Goal: Transaction & Acquisition: Purchase product/service

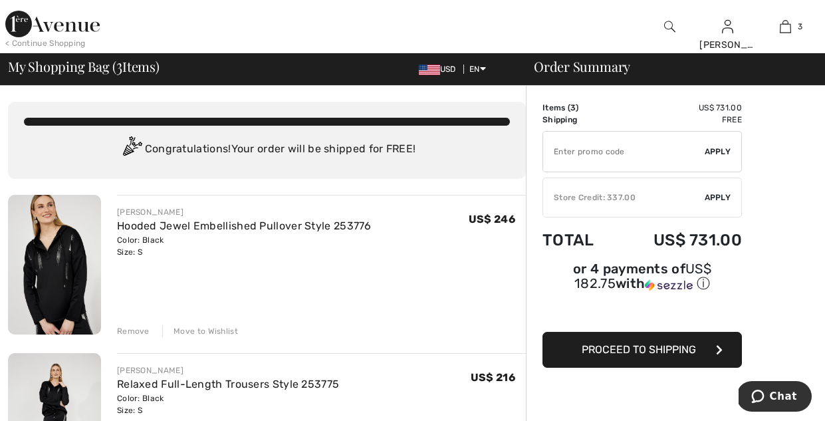
click at [720, 194] on span "Apply" at bounding box center [717, 197] width 27 height 12
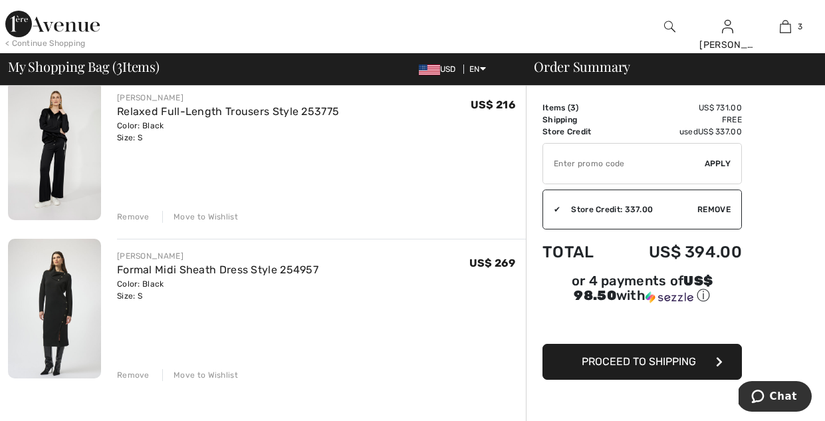
scroll to position [280, 0]
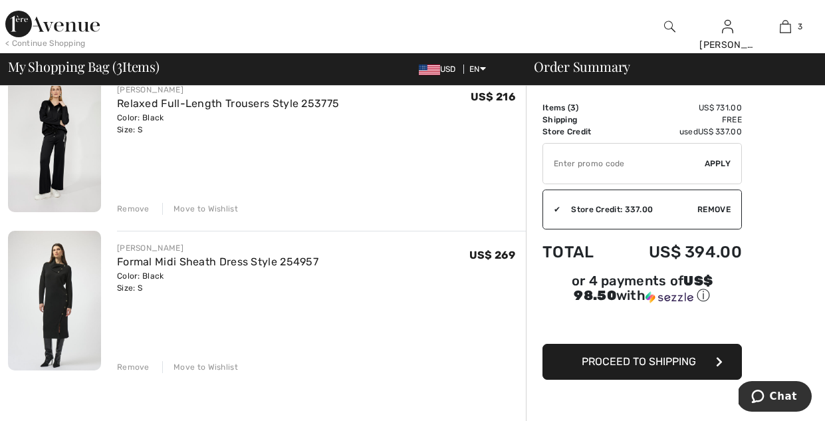
click at [144, 366] on div "Remove" at bounding box center [133, 367] width 33 height 12
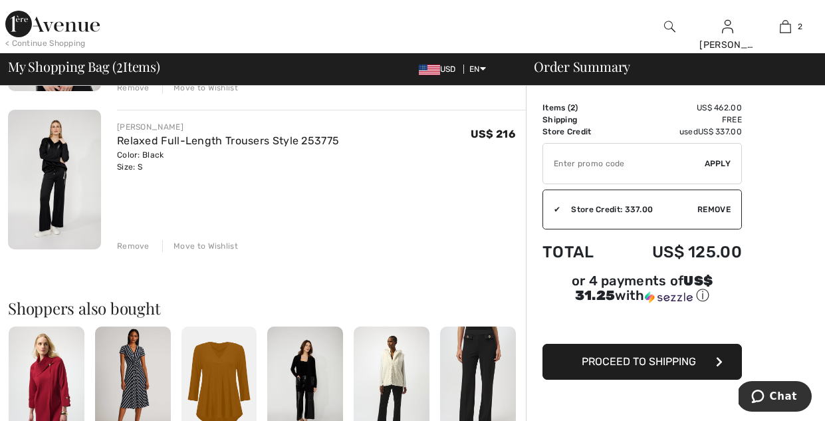
scroll to position [273, 0]
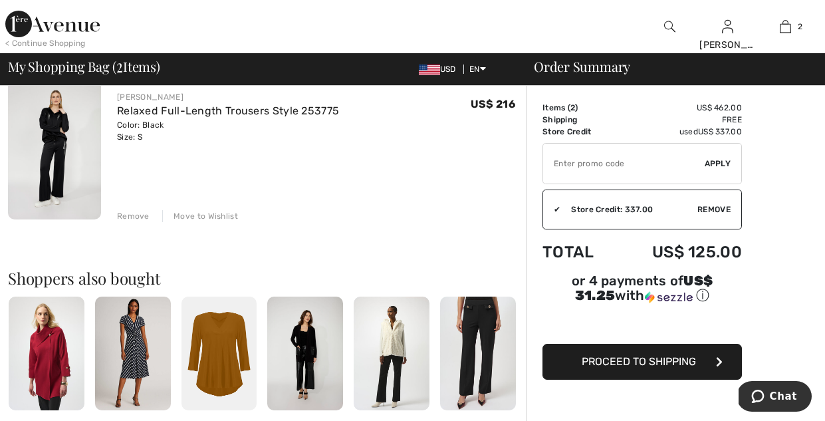
click at [718, 358] on icon "button" at bounding box center [719, 361] width 7 height 11
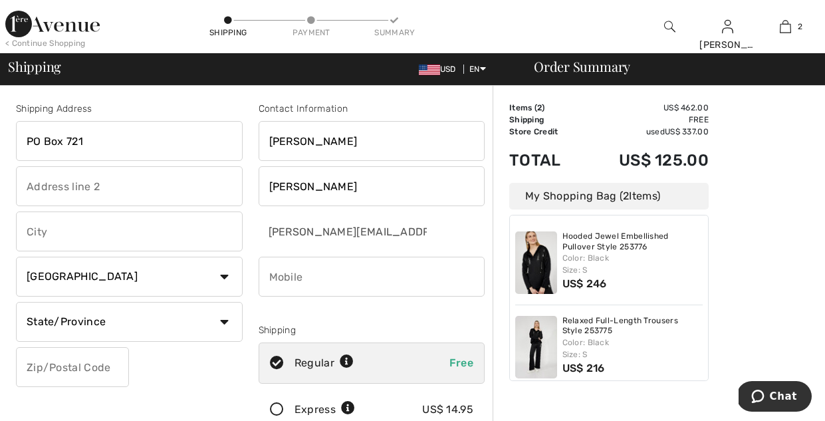
type input "PO Box 721"
type input "Teton Village"
select select "US"
select select "WY"
type input "83025"
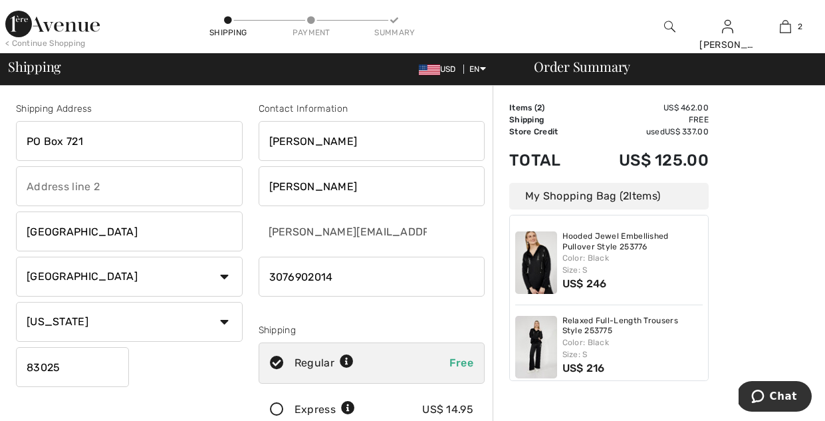
type input "3076902014"
click at [455, 320] on div "Contact Information Constance Kemmerer c.kem@me.com Shipping Regular Free Expre…" at bounding box center [372, 269] width 243 height 334
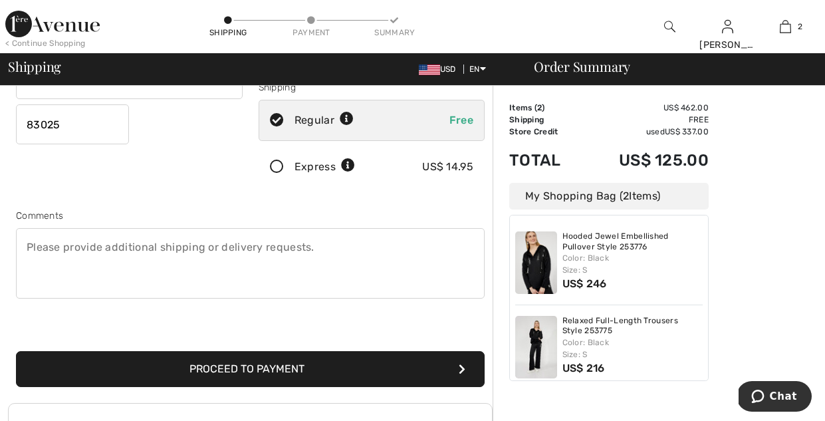
scroll to position [233, 0]
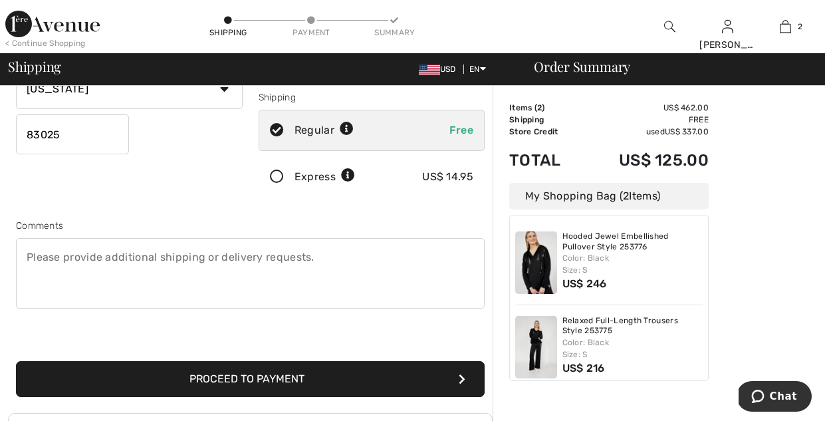
click at [31, 254] on textarea at bounding box center [250, 273] width 468 height 70
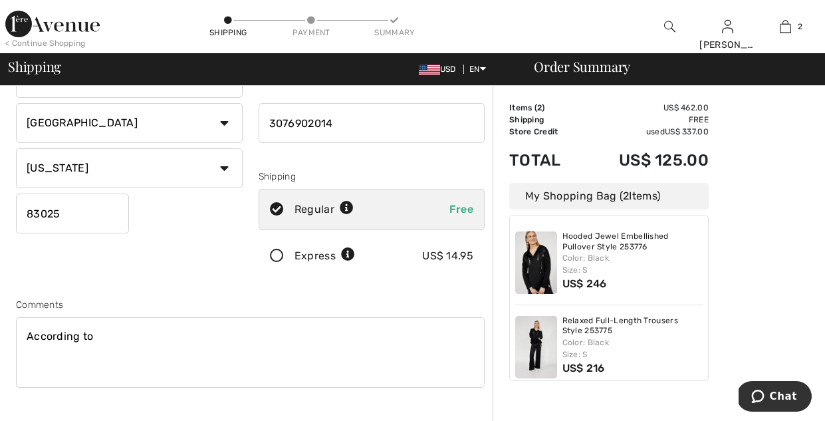
scroll to position [157, 0]
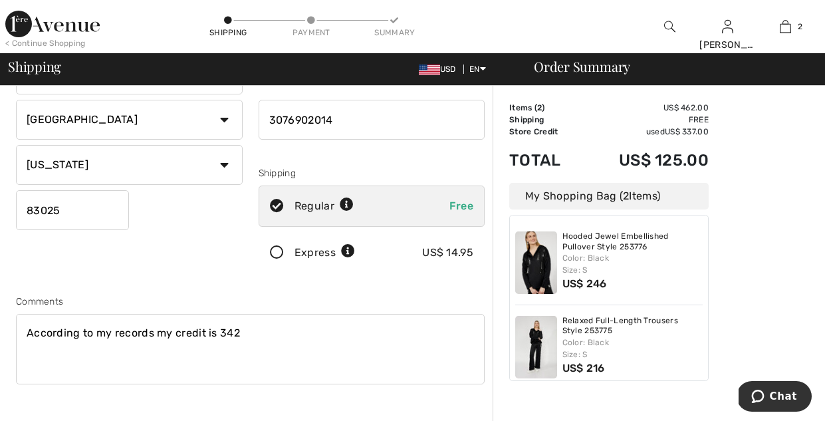
click at [218, 332] on textarea "According to my records my credit is 342" at bounding box center [250, 349] width 468 height 70
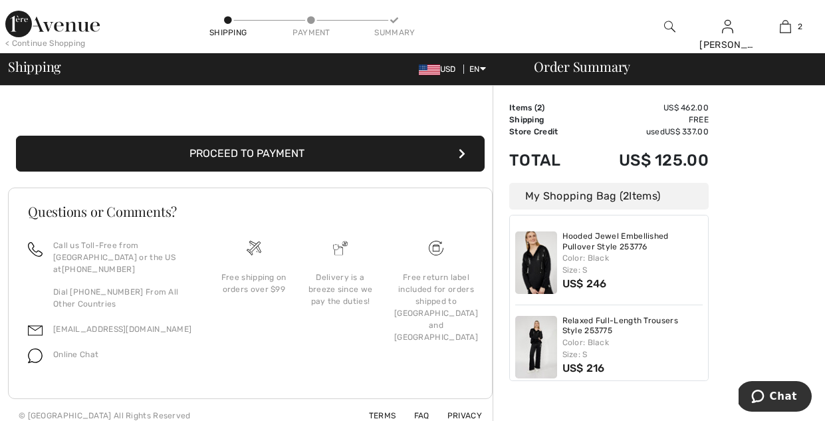
scroll to position [457, 0]
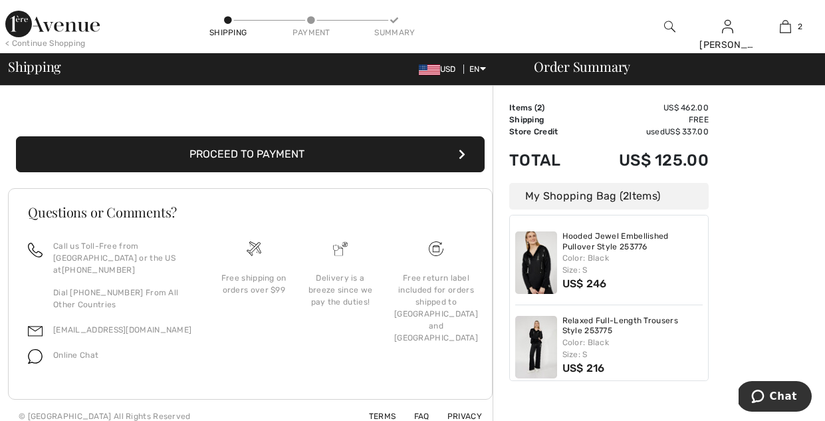
type textarea "According to my records my credit is $342"
click at [572, 417] on div "Order Summary Details Items ( 2 ) US$ 462.00 Promo code US$ 0.00 Shipping Free …" at bounding box center [658, 31] width 332 height 804
click at [791, 396] on span "Chat" at bounding box center [783, 396] width 27 height 12
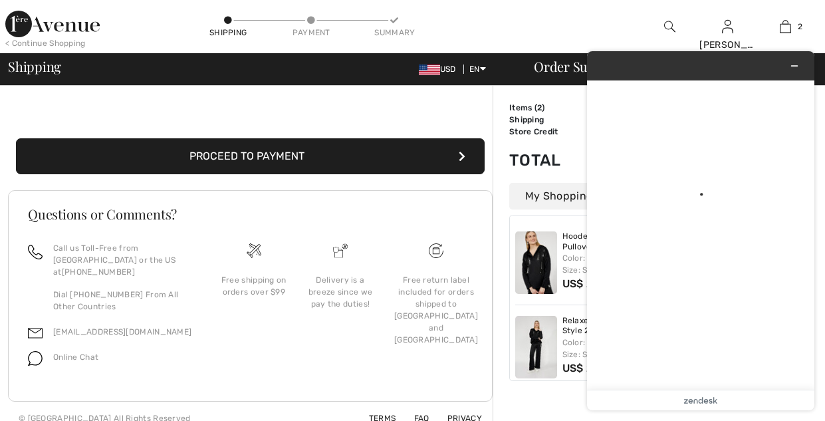
scroll to position [453, 0]
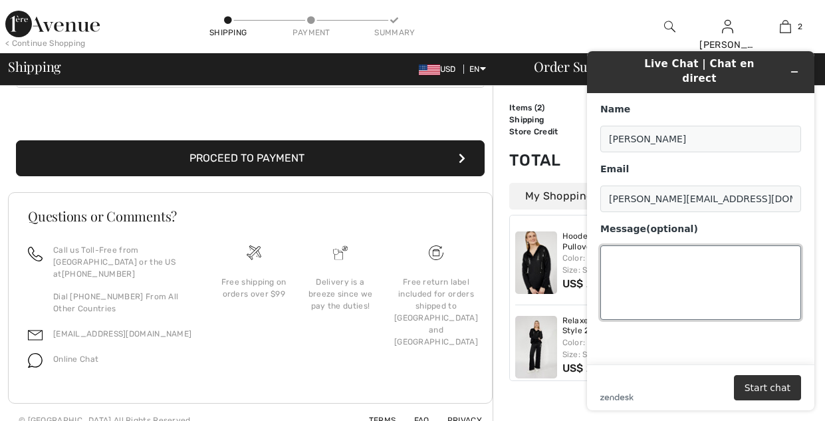
click at [615, 245] on textarea "Message (optional)" at bounding box center [700, 282] width 201 height 74
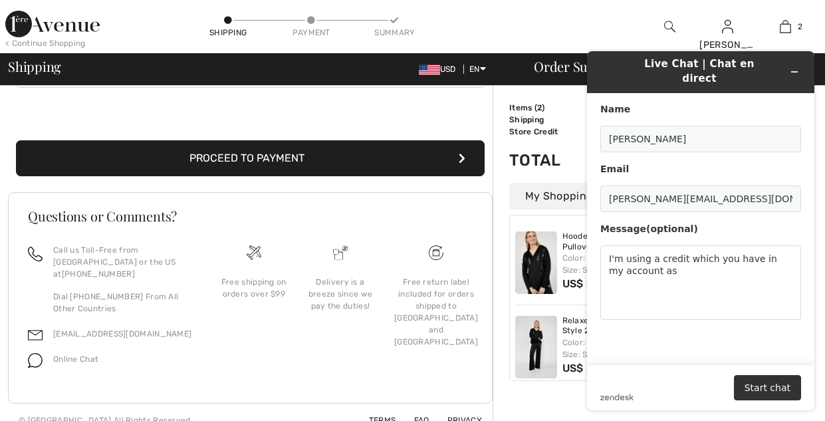
drag, startPoint x: 611, startPoint y: 62, endPoint x: 629, endPoint y: 66, distance: 19.2
click at [629, 66] on div "Live Chat | Chat en direct" at bounding box center [700, 71] width 209 height 31
click at [663, 259] on textarea "I'm using a credit which you have in my account as" at bounding box center [700, 282] width 201 height 74
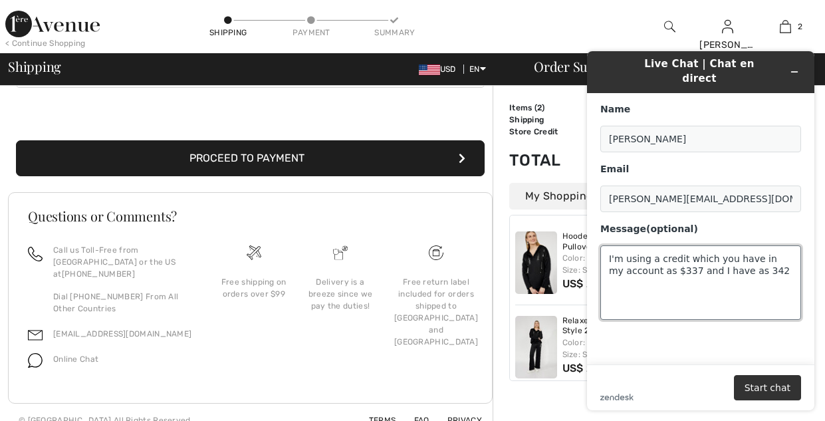
click at [742, 256] on textarea "I'm using a credit which you have in my account as $337 and I have as 342" at bounding box center [700, 282] width 201 height 74
click at [770, 256] on textarea "I'm using a credit which you have in my account as $337 and I have as $342" at bounding box center [700, 282] width 201 height 74
type textarea "I'm using a credit which you have in my account as $337 and I have as $342 in m…"
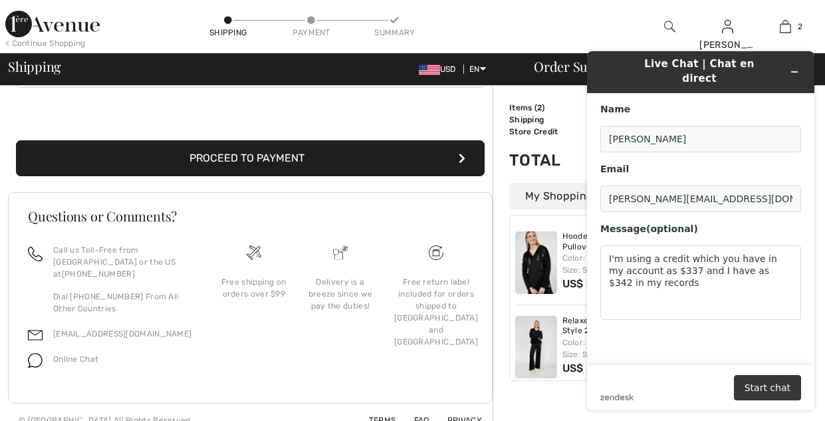
click at [780, 383] on button "Start chat" at bounding box center [767, 387] width 67 height 25
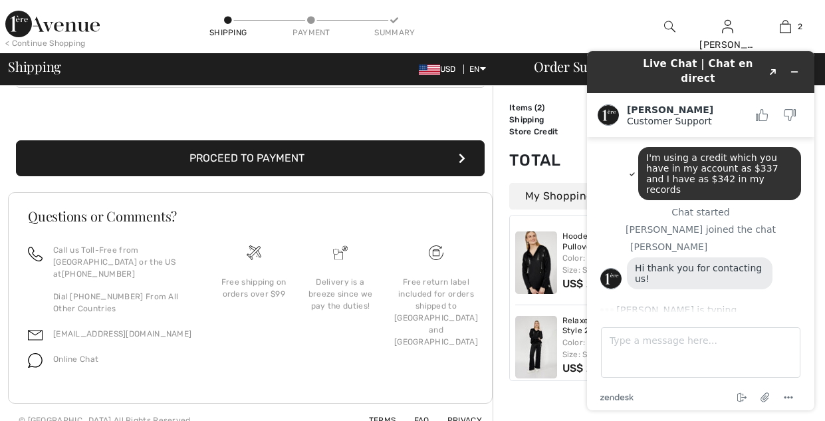
scroll to position [0, 0]
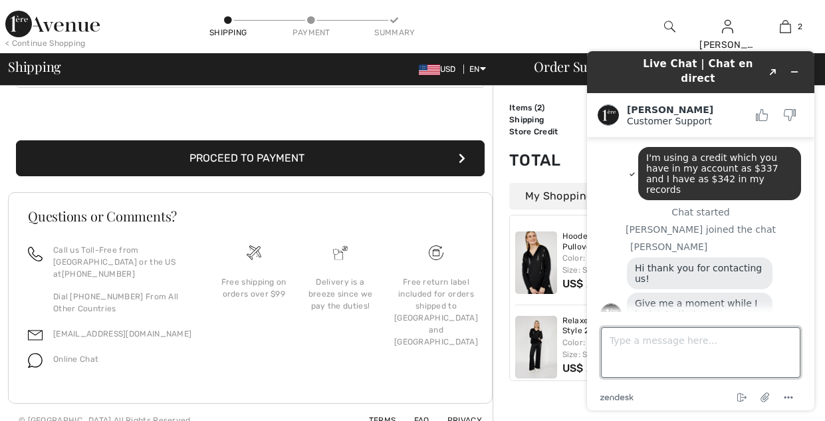
click at [615, 342] on textarea "Type a message here..." at bounding box center [700, 352] width 199 height 51
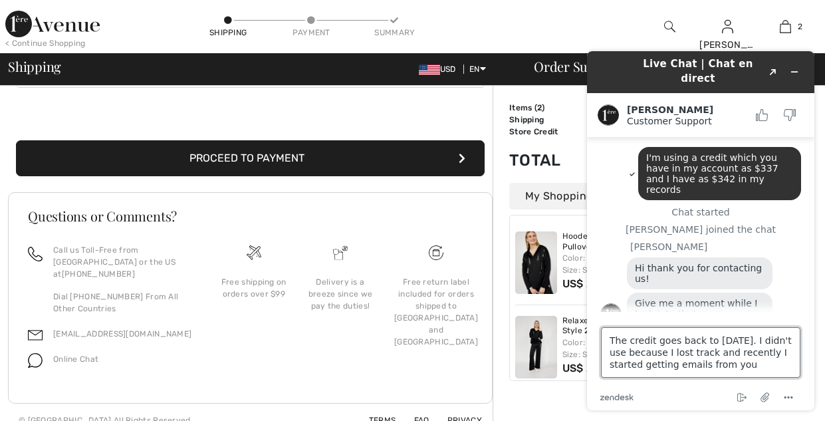
type textarea "The credit goes back to Sept 3 2015. I didn't use because I lost track and rece…"
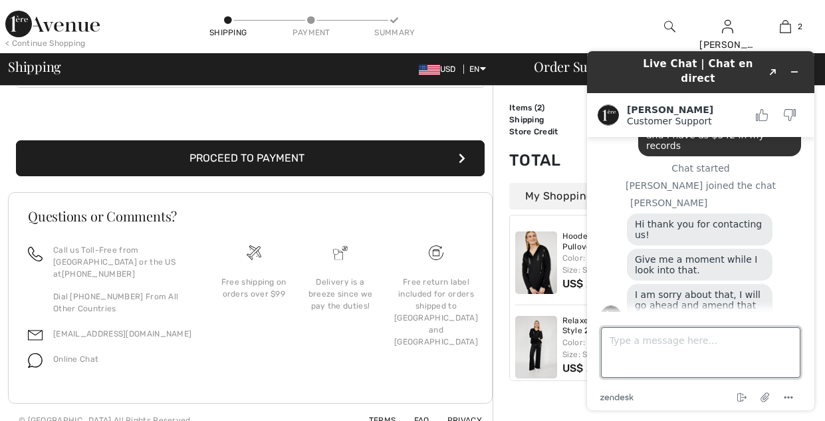
scroll to position [104, 0]
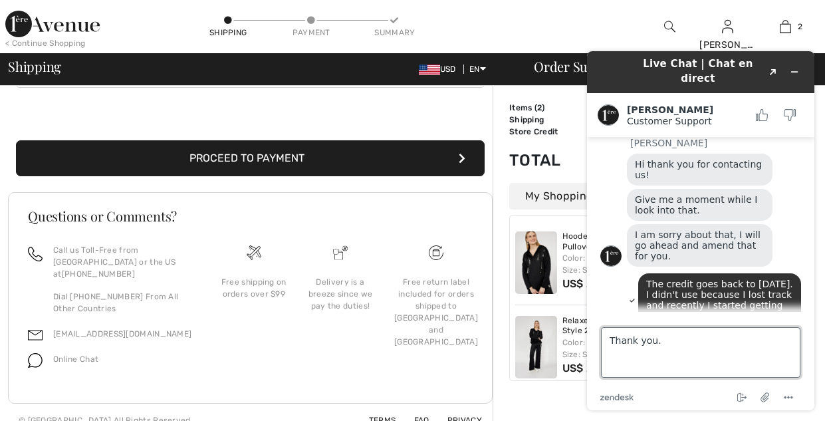
click at [773, 369] on textarea "Thank you." at bounding box center [700, 352] width 199 height 51
click at [799, 348] on textarea "Thank you." at bounding box center [700, 352] width 199 height 51
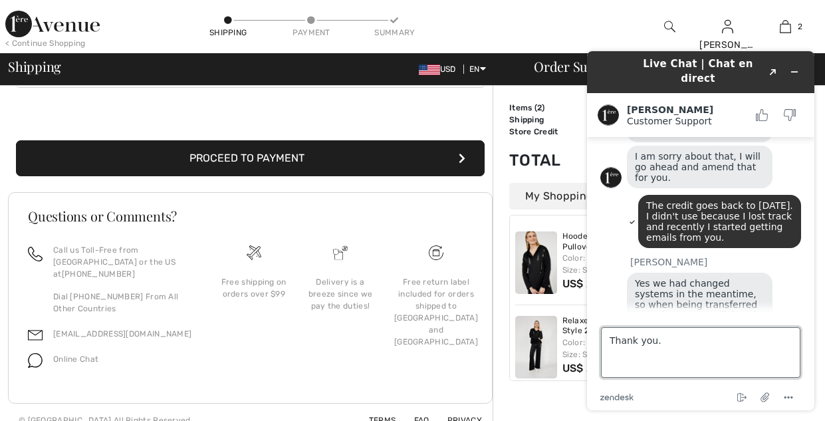
scroll to position [182, 0]
click at [771, 360] on textarea "Thank you." at bounding box center [700, 352] width 199 height 51
click at [774, 355] on textarea "Thank you." at bounding box center [700, 352] width 199 height 51
type textarea "Thank you."
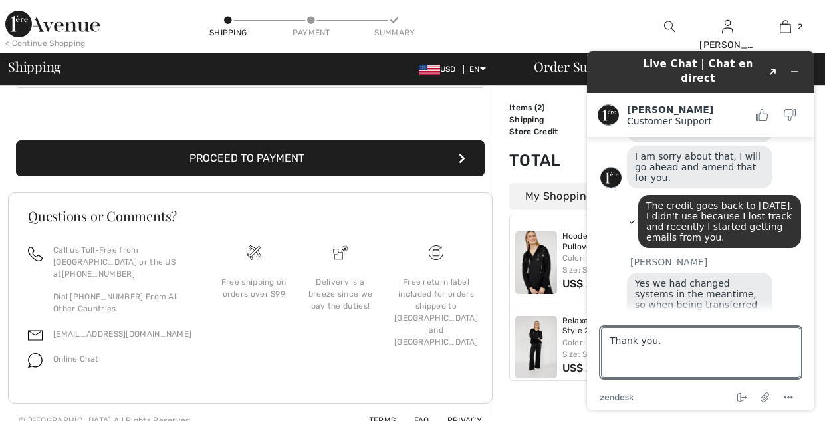
click at [632, 278] on div "Yes we had changed systems in the meantime, so when being transferred over ther…" at bounding box center [700, 304] width 146 height 64
click at [607, 342] on textarea "Thank you." at bounding box center [700, 352] width 199 height 51
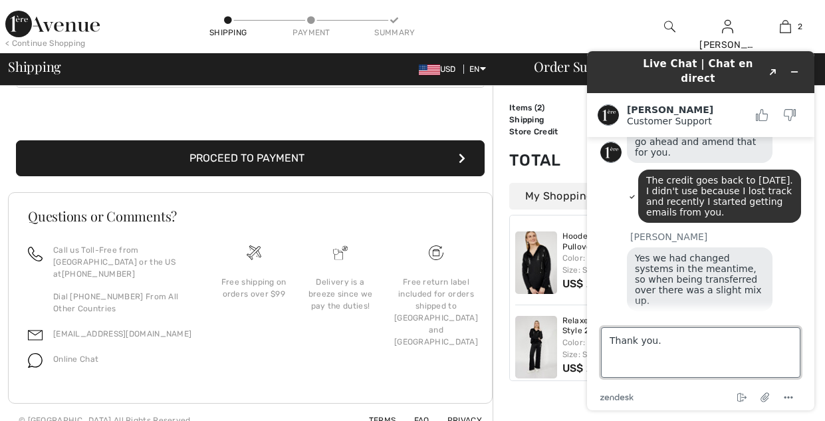
scroll to position [207, 0]
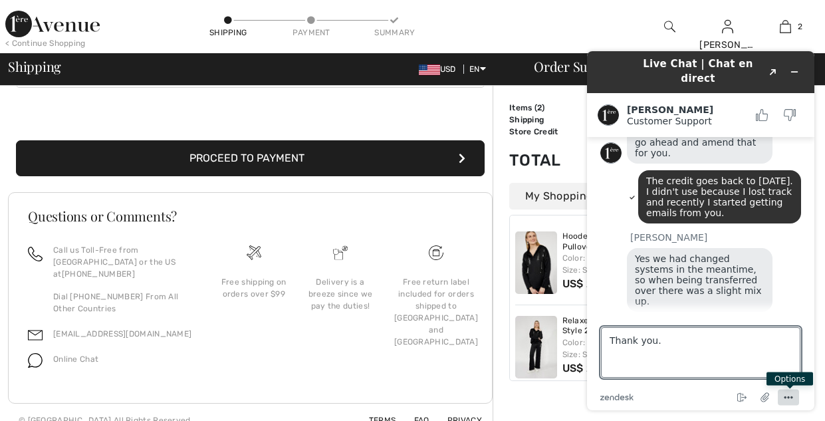
click at [789, 395] on icon "Menu" at bounding box center [788, 397] width 16 height 16
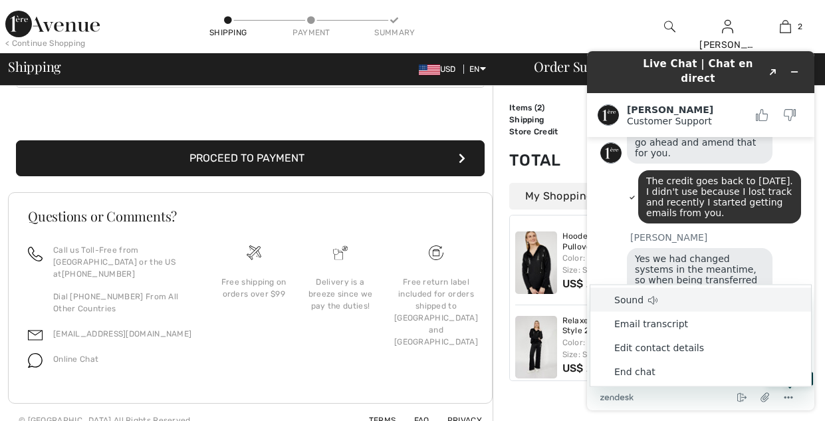
click at [788, 250] on div "Yes we had changed systems in the meantime, so when being transferred over ther…" at bounding box center [714, 281] width 174 height 67
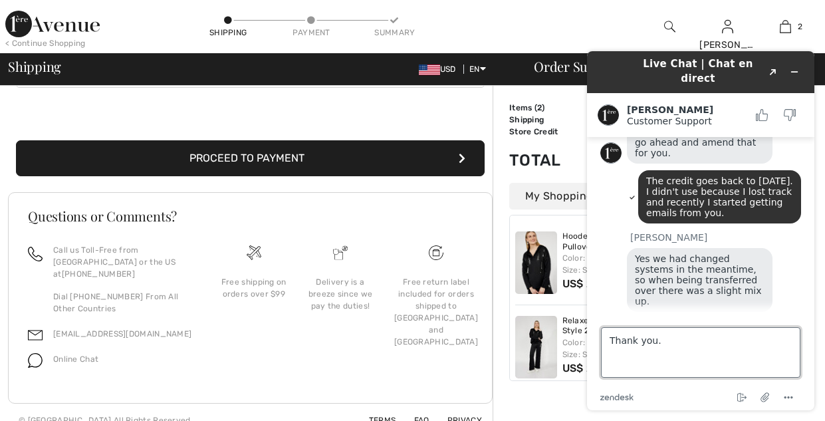
click at [695, 346] on textarea "Thank you." at bounding box center [700, 352] width 199 height 51
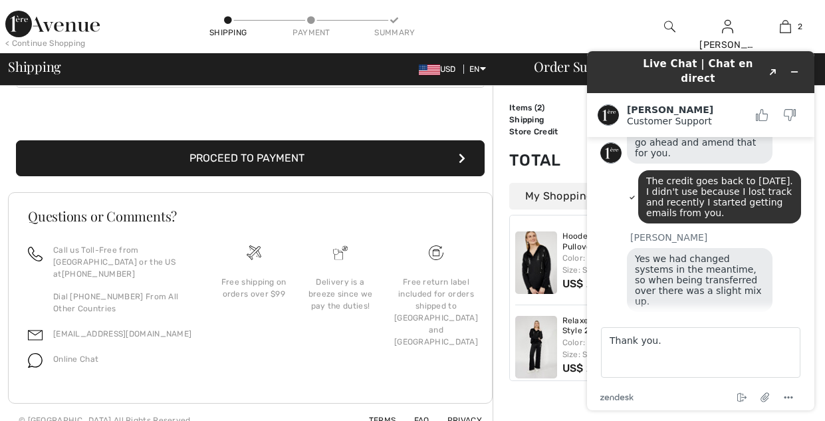
click at [801, 352] on footer "Type a message here... Thank you. zendesk .cls-1{fill:#03363d;} End chat Attach…" at bounding box center [700, 361] width 227 height 98
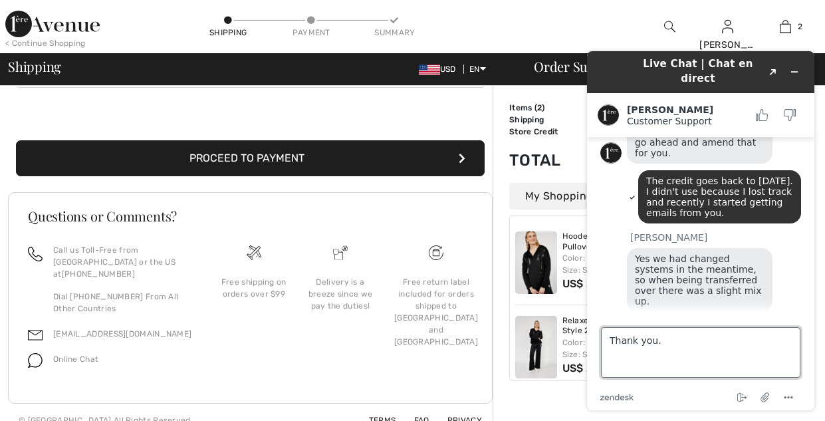
click at [710, 344] on textarea "Thank you." at bounding box center [700, 352] width 199 height 51
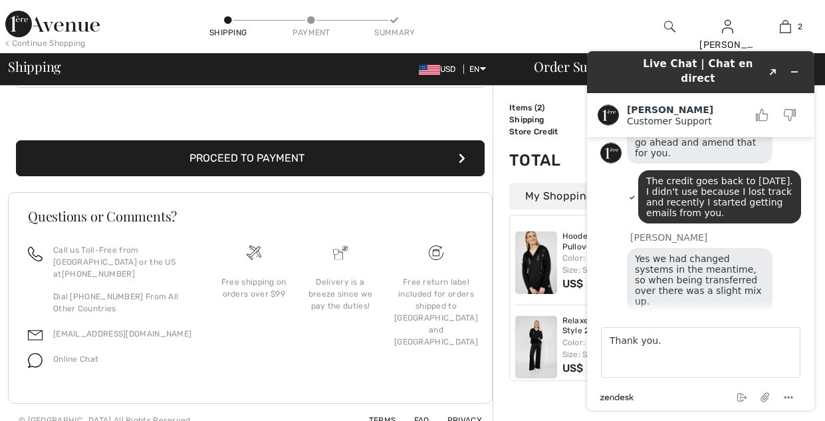
click at [624, 397] on icon at bounding box center [622, 397] width 5 height 5
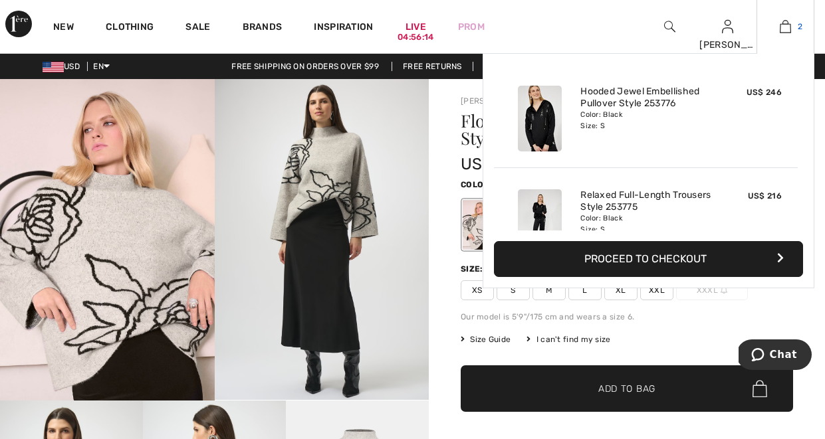
click at [787, 27] on img at bounding box center [785, 27] width 11 height 16
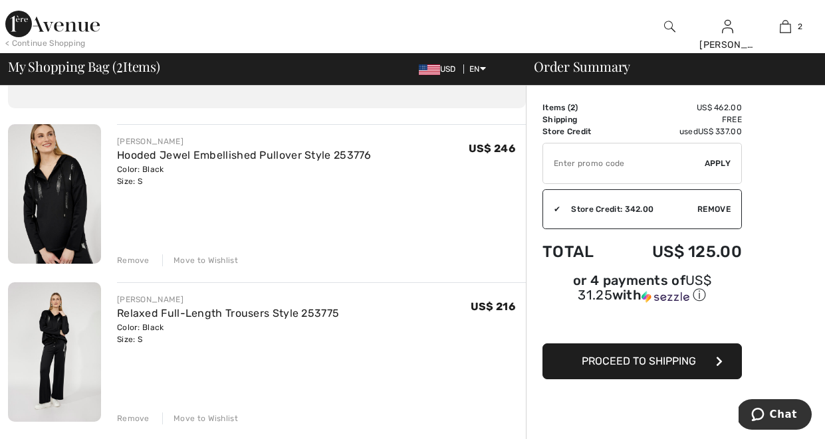
scroll to position [70, 0]
click at [698, 361] on button "Proceed to Shipping" at bounding box center [641, 362] width 199 height 36
click at [649, 207] on div "Store Credit: 342.00" at bounding box center [628, 209] width 137 height 12
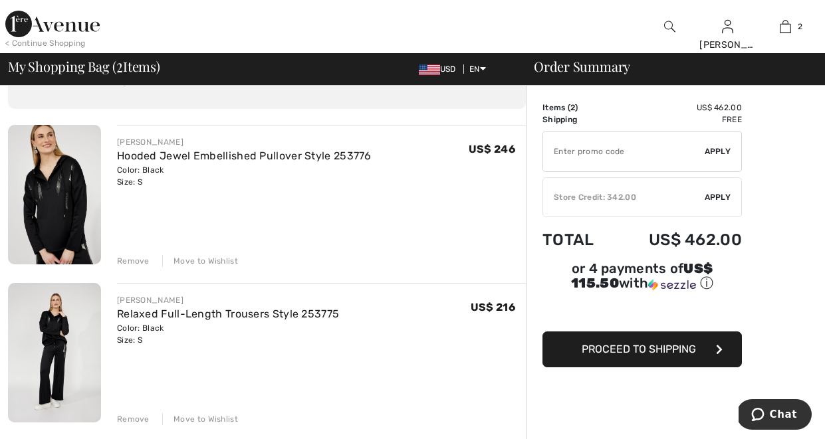
click at [720, 195] on span "Apply" at bounding box center [717, 197] width 27 height 12
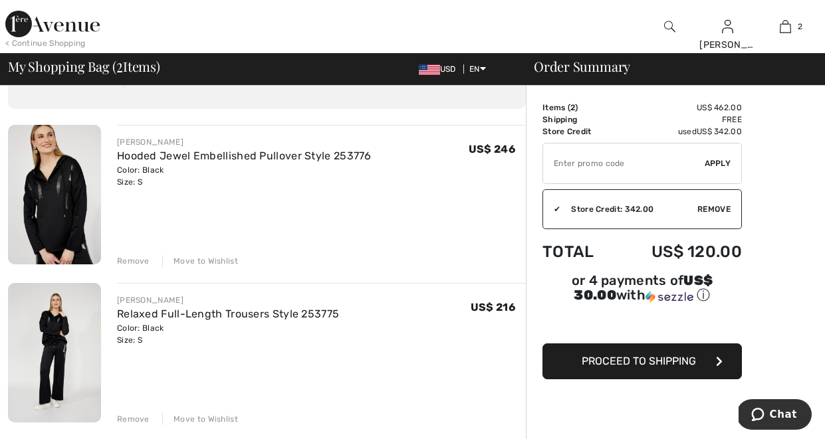
click at [675, 358] on span "Proceed to Shipping" at bounding box center [638, 361] width 114 height 13
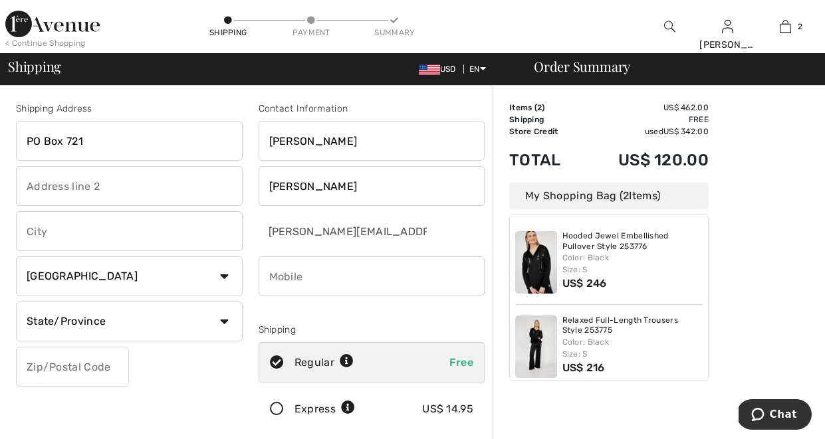
type input "PO Box 721"
type input "Tewton Village"
select select "WY"
type input "83025"
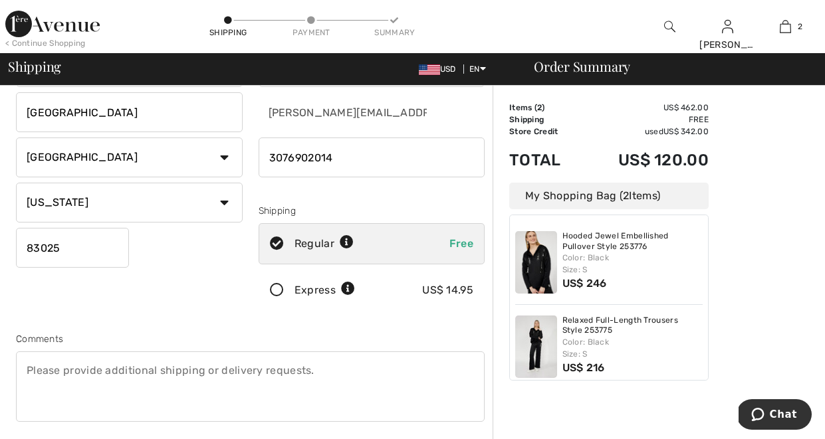
scroll to position [233, 0]
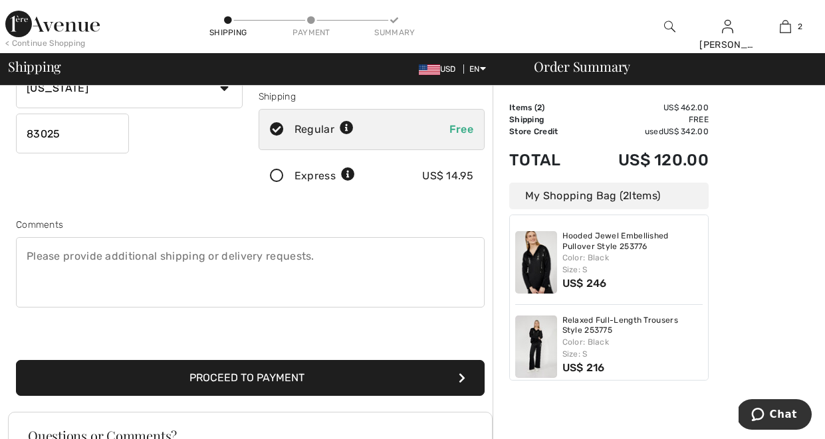
type input "3076902014"
click at [279, 375] on button "Proceed to Payment" at bounding box center [250, 378] width 468 height 36
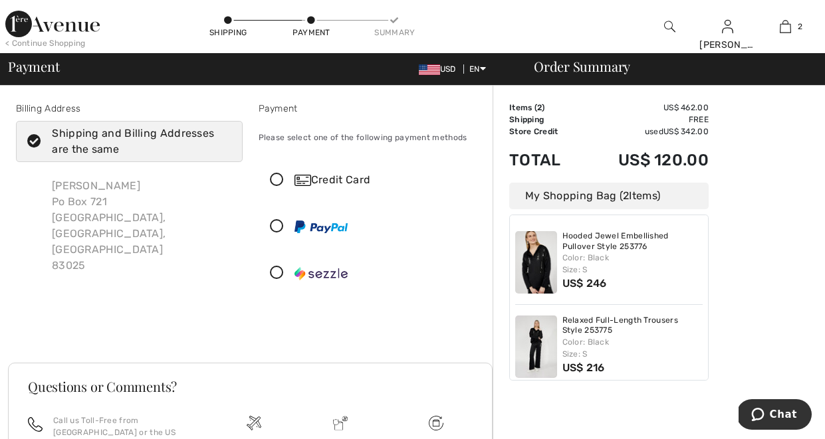
click at [279, 177] on icon at bounding box center [276, 180] width 35 height 14
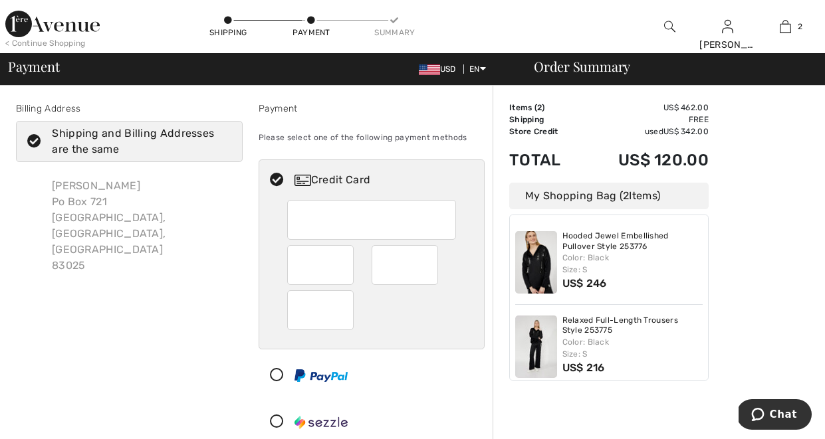
click at [408, 399] on div "Credit Card" at bounding box center [372, 300] width 227 height 283
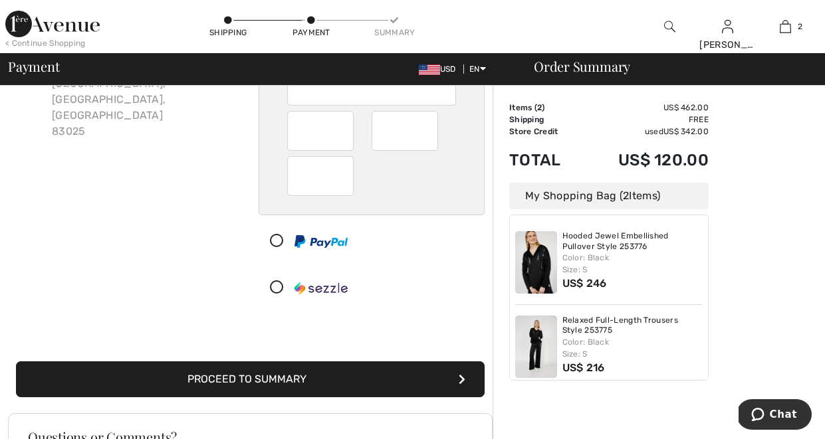
scroll to position [146, 0]
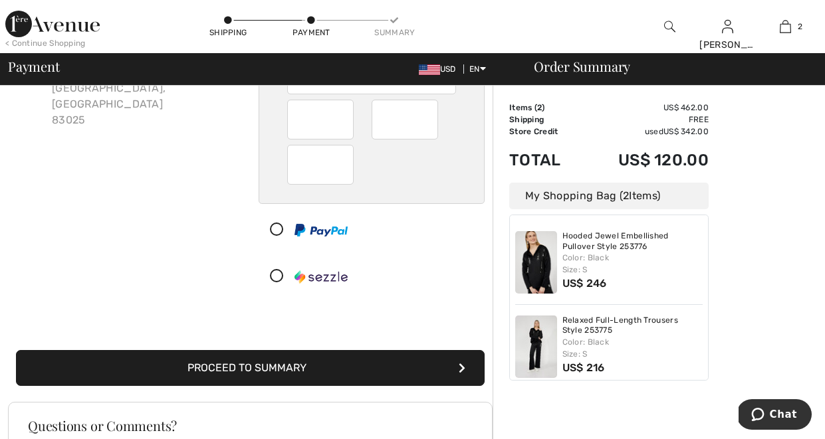
click at [462, 368] on icon "submit" at bounding box center [462, 368] width 7 height 11
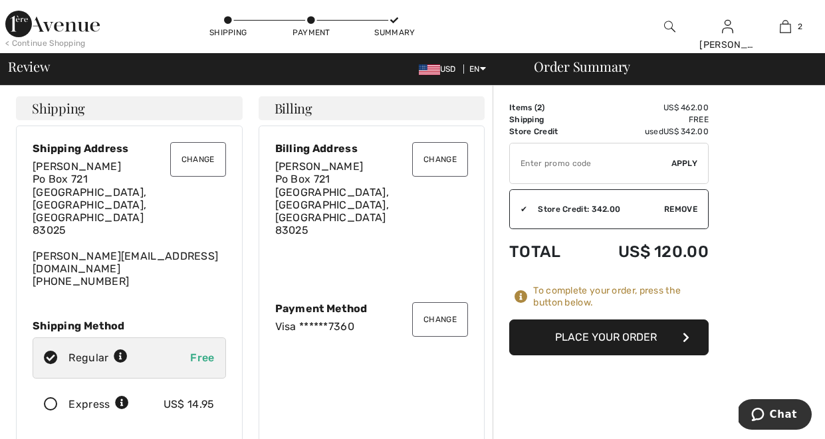
click at [52, 193] on span "[GEOGRAPHIC_DATA][STREET_ADDRESS]" at bounding box center [90, 205] width 114 height 64
click at [203, 156] on button "Change" at bounding box center [198, 159] width 56 height 35
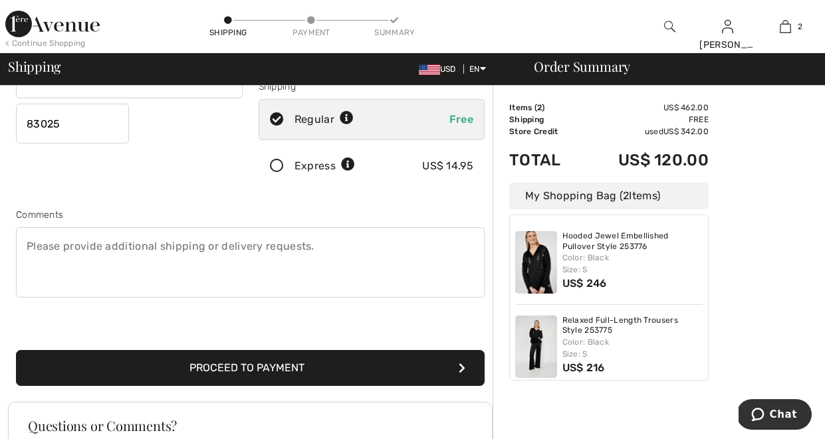
scroll to position [246, 0]
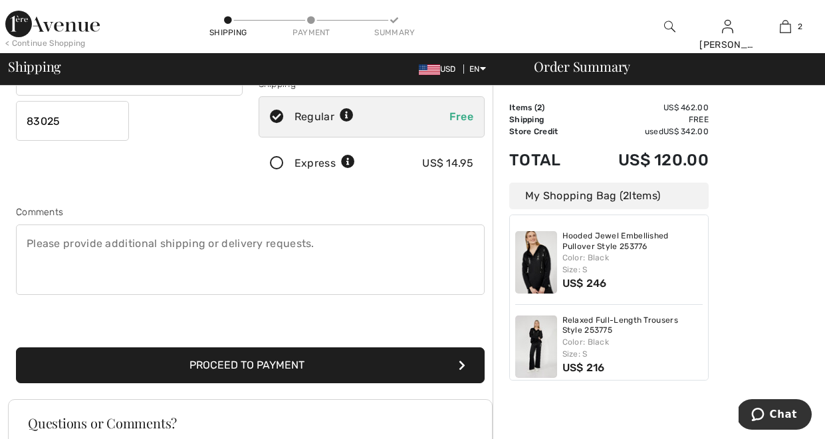
type input "[GEOGRAPHIC_DATA]"
click at [461, 364] on icon "submit" at bounding box center [462, 365] width 7 height 11
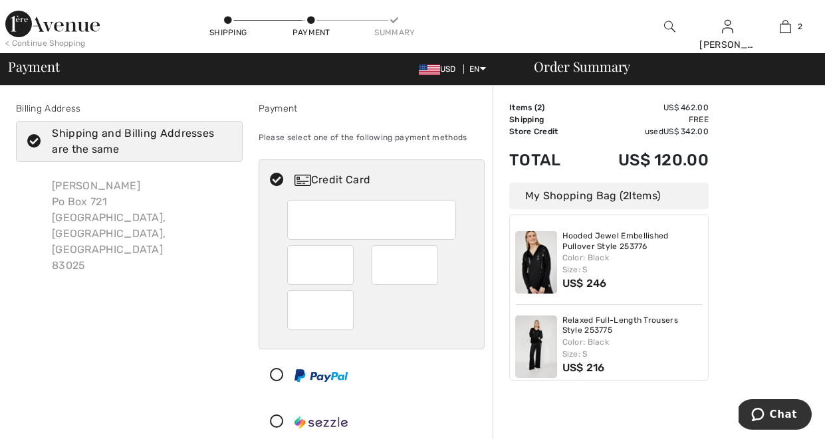
click at [423, 404] on div at bounding box center [366, 422] width 215 height 40
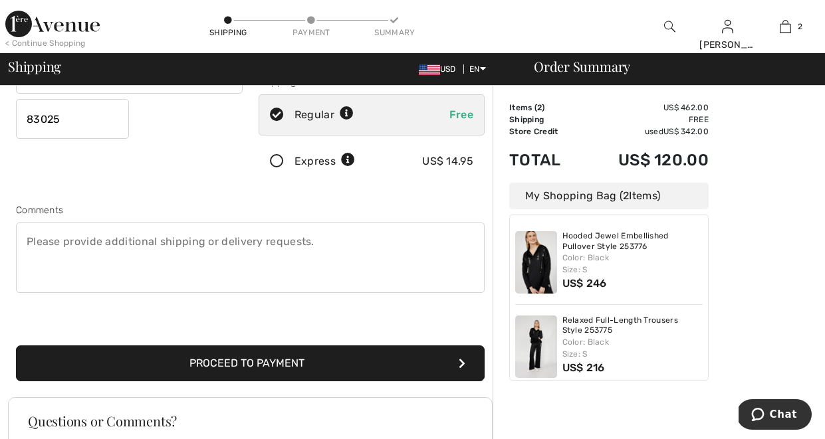
scroll to position [254, 0]
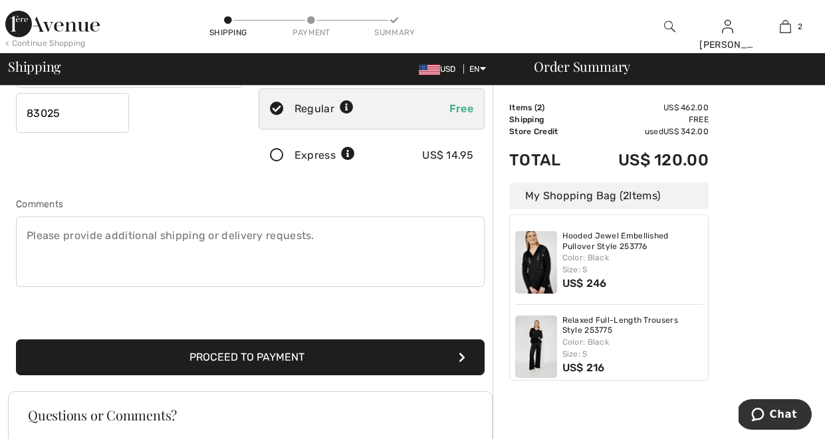
click at [461, 358] on icon "submit" at bounding box center [462, 357] width 7 height 11
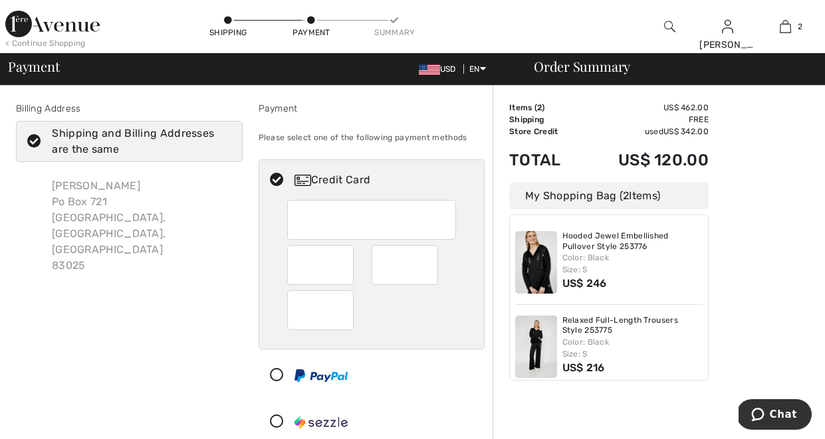
click at [161, 277] on div "Billing Address Shipping and Billing Addresses are the same [PERSON_NAME][GEOGR…" at bounding box center [129, 275] width 243 height 346
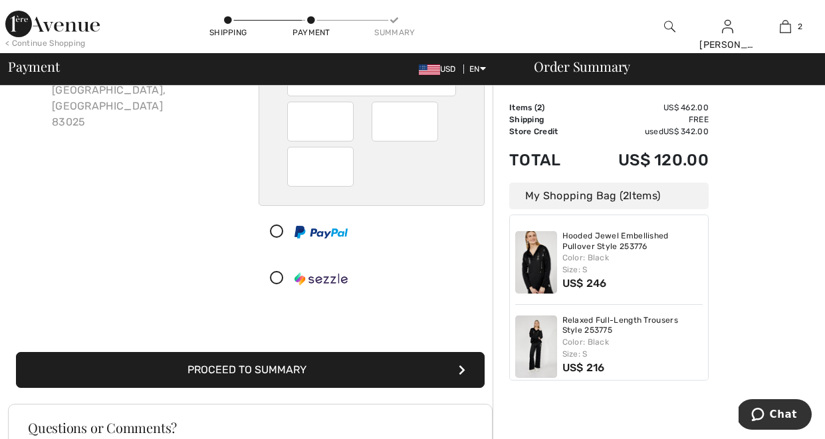
scroll to position [144, 0]
click at [465, 369] on icon "submit" at bounding box center [462, 370] width 7 height 11
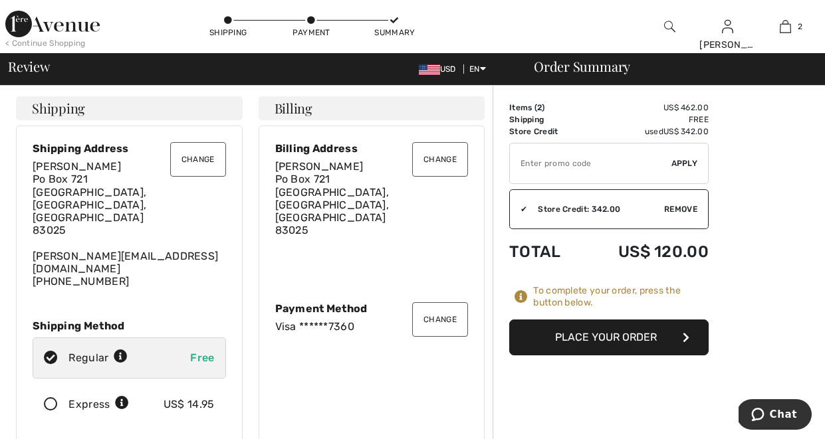
click at [664, 331] on button "Place Your Order" at bounding box center [608, 338] width 199 height 36
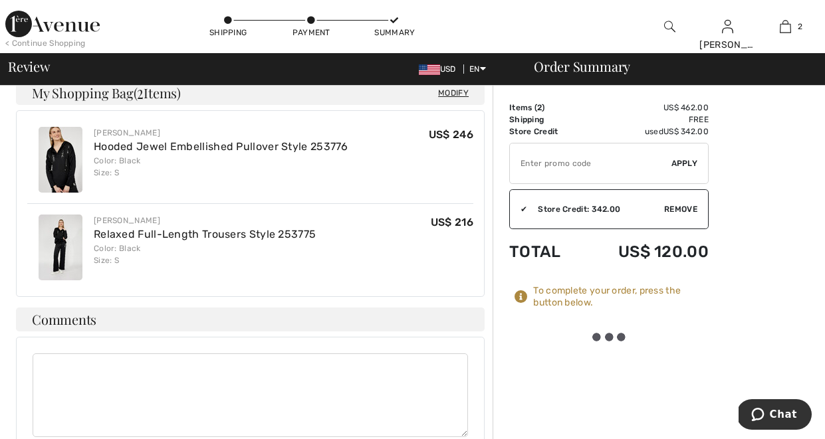
scroll to position [379, 0]
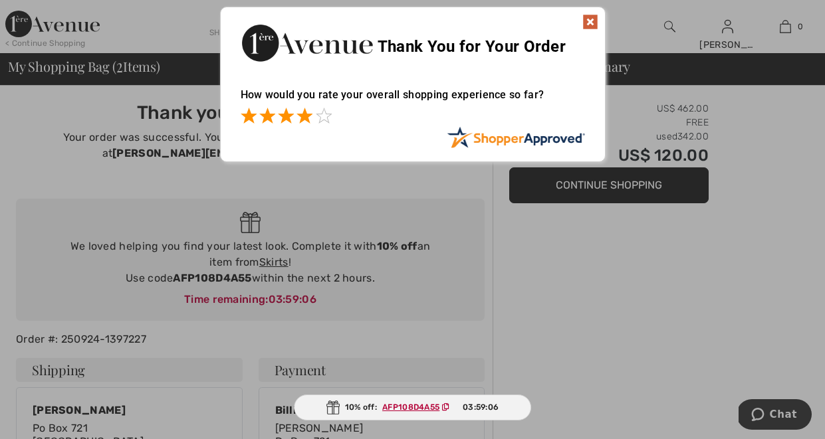
click at [303, 120] on span at bounding box center [304, 116] width 16 height 16
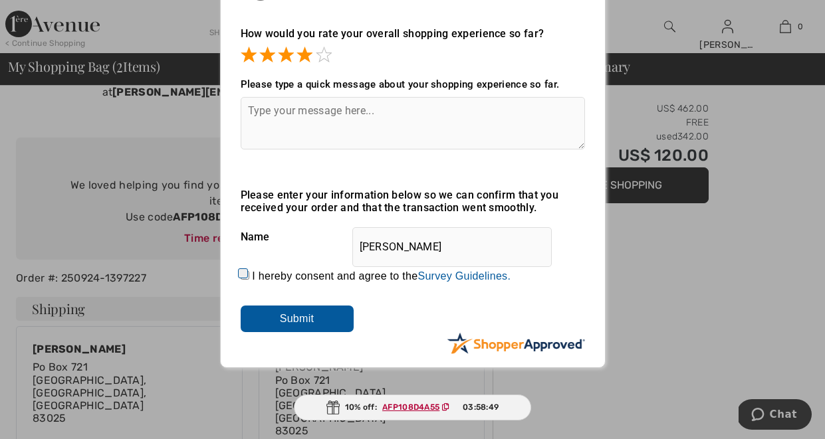
scroll to position [61, 0]
click at [253, 112] on textarea at bounding box center [413, 123] width 344 height 52
type textarea "couple of glitches ordering"
click at [324, 316] on input "Submit" at bounding box center [297, 319] width 113 height 27
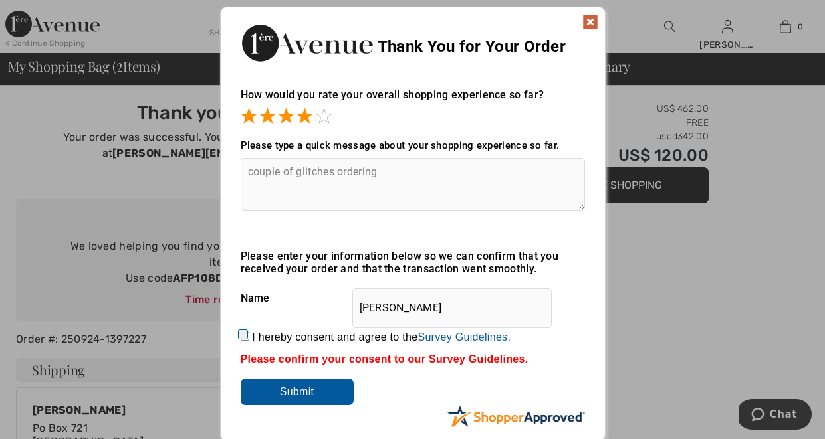
scroll to position [0, 0]
click at [592, 17] on img at bounding box center [590, 22] width 16 height 16
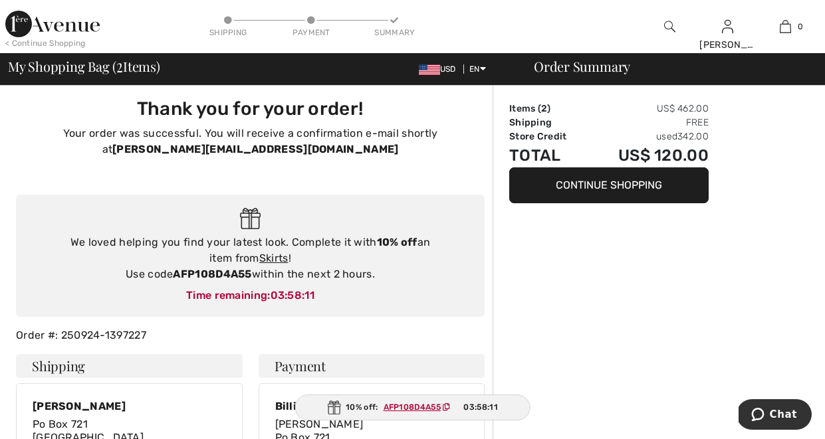
scroll to position [50, 0]
